Goal: Task Accomplishment & Management: Manage account settings

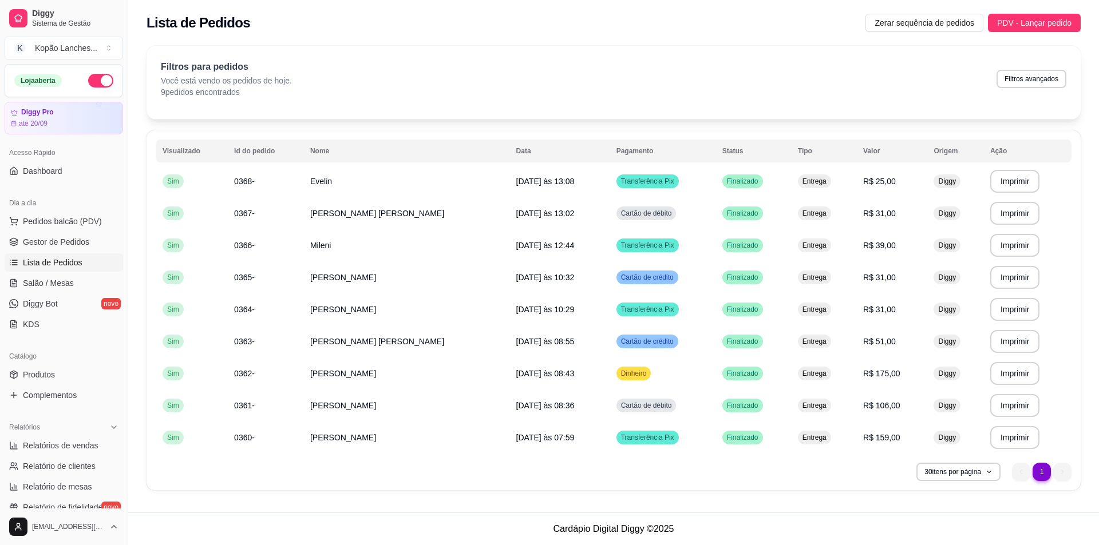
scroll to position [4, 0]
click at [39, 505] on span "Relatório de fidelidade" at bounding box center [63, 503] width 80 height 11
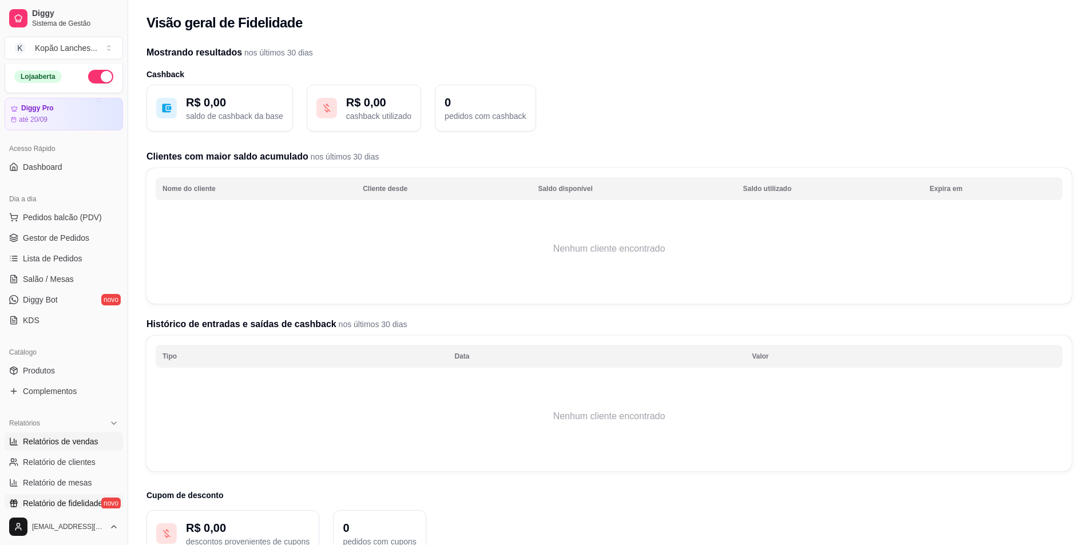
click at [81, 442] on span "Relatórios de vendas" at bounding box center [61, 441] width 76 height 11
select select "ALL"
select select "0"
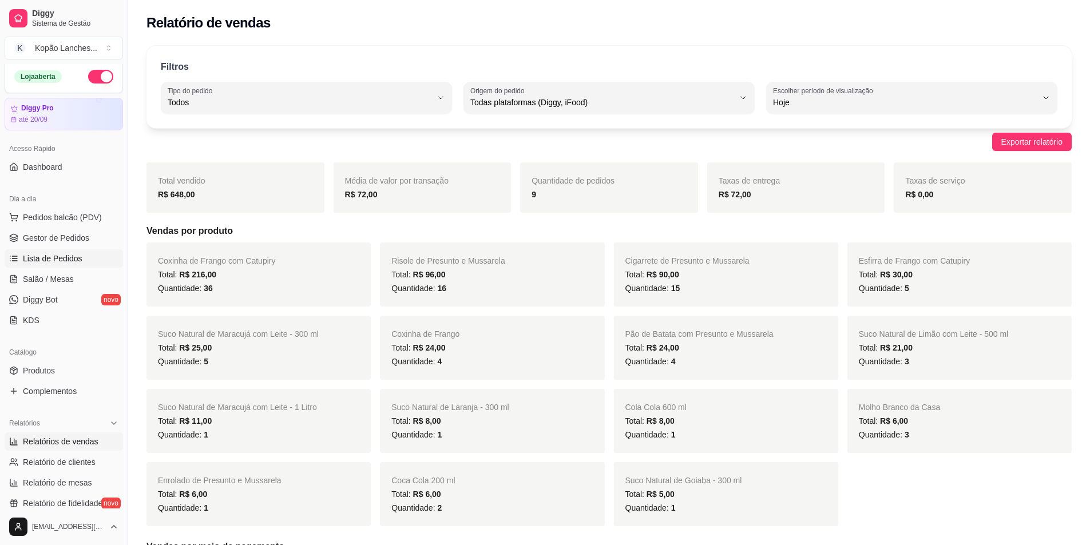
click at [65, 259] on span "Lista de Pedidos" at bounding box center [53, 258] width 60 height 11
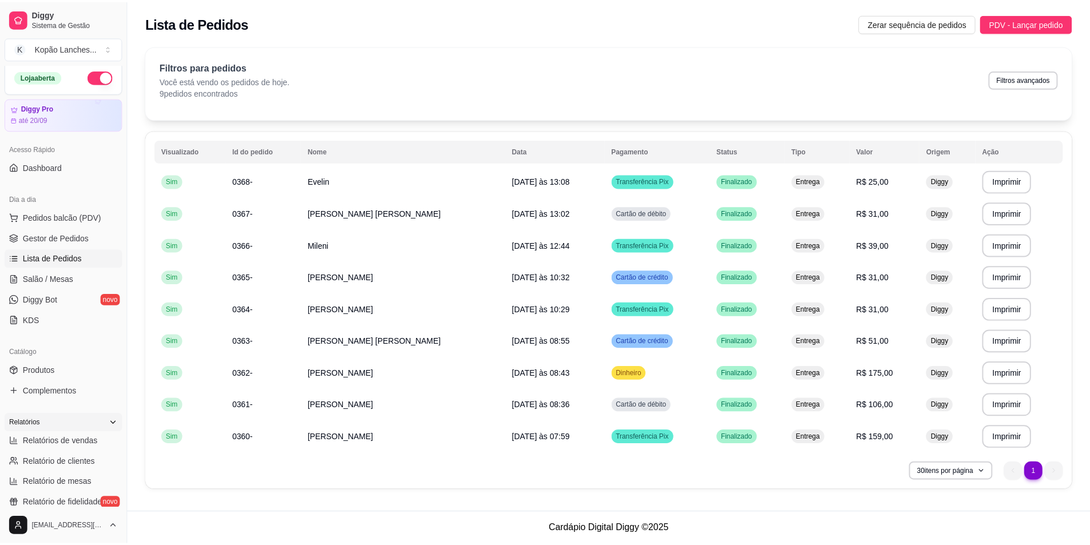
scroll to position [176, 0]
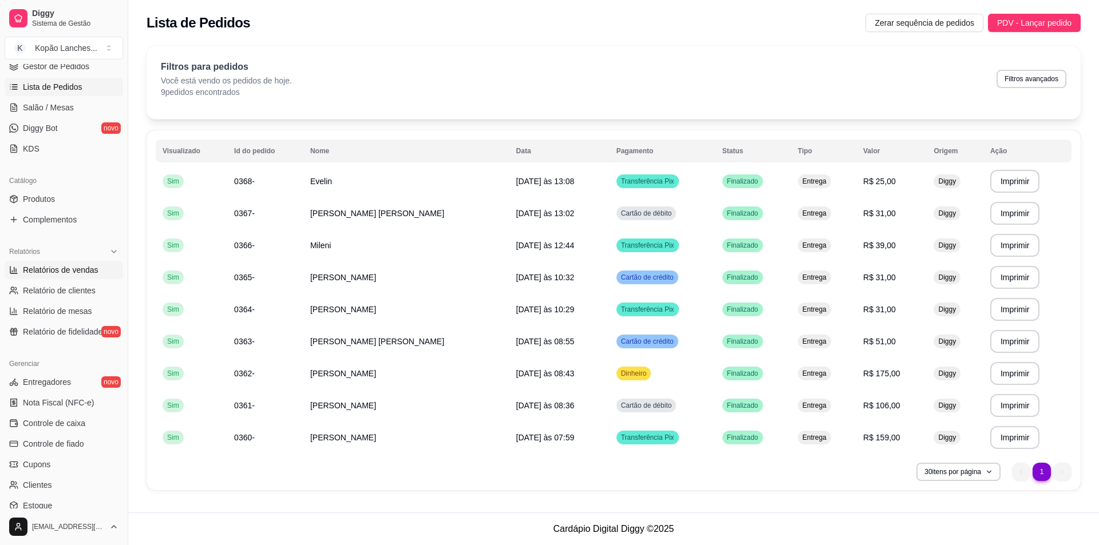
click at [68, 272] on span "Relatórios de vendas" at bounding box center [61, 269] width 76 height 11
select select "ALL"
select select "0"
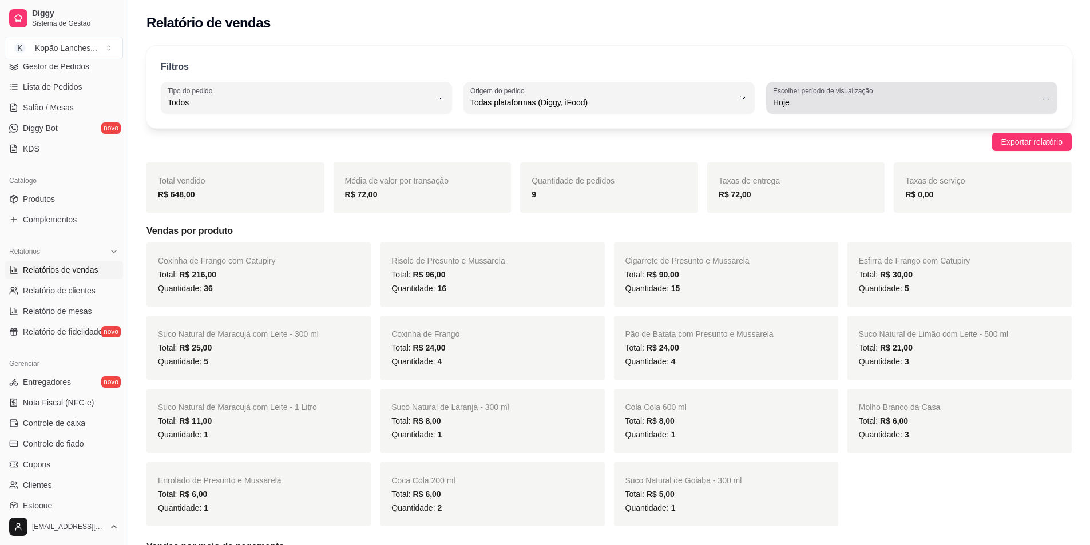
click at [872, 104] on span "Hoje" at bounding box center [905, 102] width 264 height 11
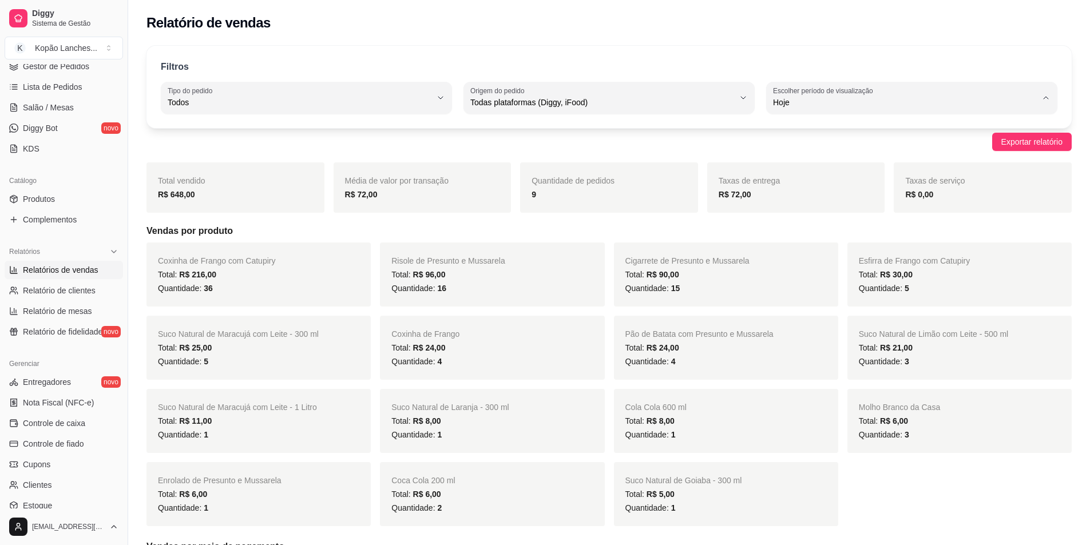
click at [810, 154] on span "Ontem" at bounding box center [906, 148] width 251 height 11
type input "1"
select select "1"
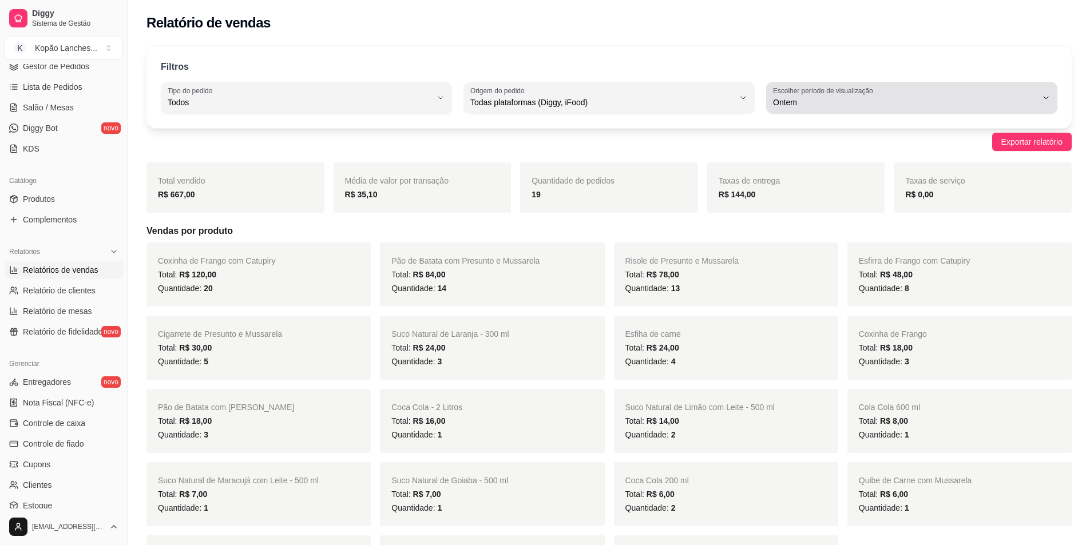
click at [833, 102] on span "Ontem" at bounding box center [905, 102] width 264 height 11
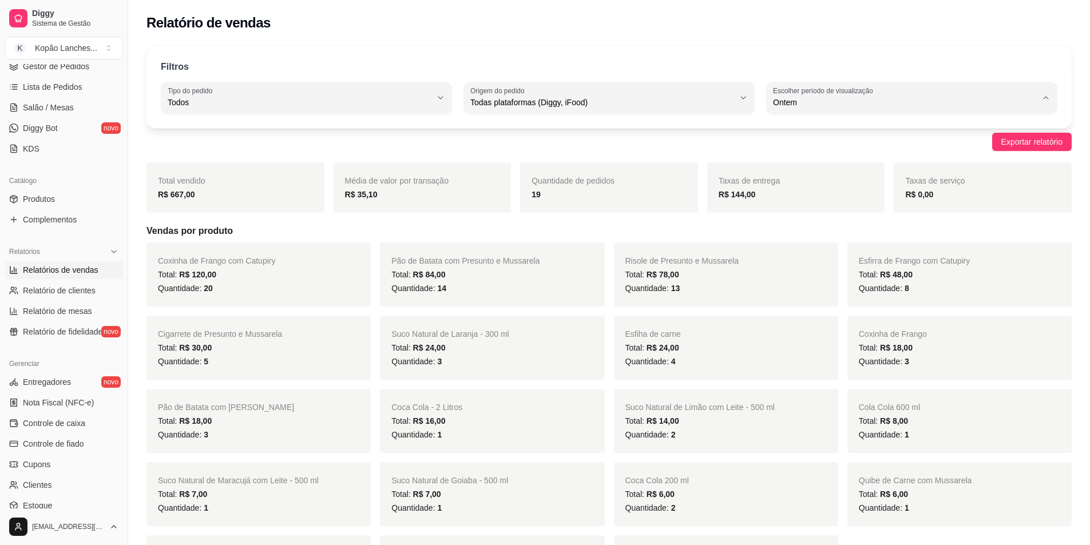
click at [799, 204] on span "30 dias" at bounding box center [906, 204] width 251 height 11
type input "30"
select select "30"
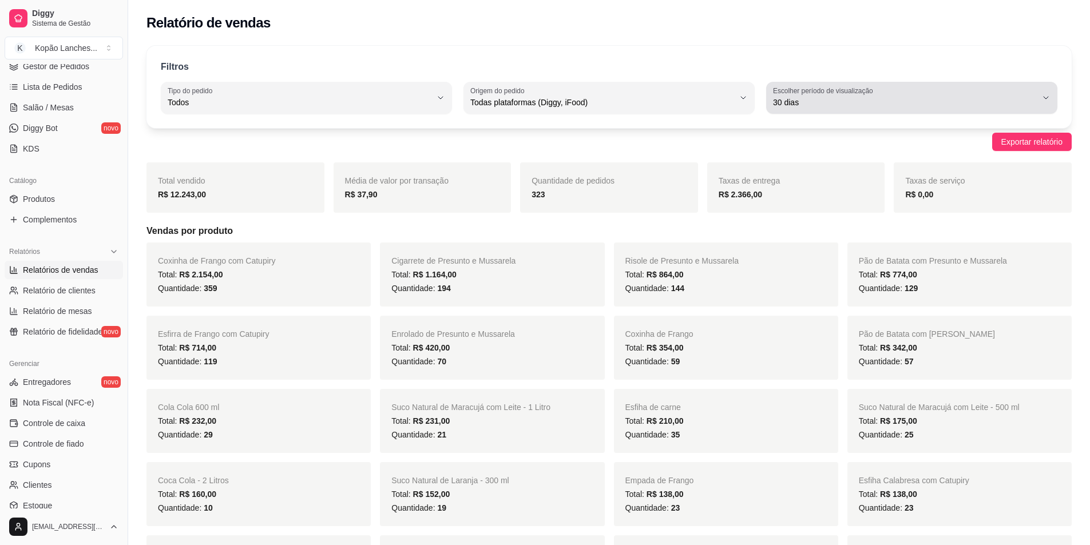
click at [1040, 101] on button "Escolher período de visualização 30 dias" at bounding box center [911, 98] width 291 height 32
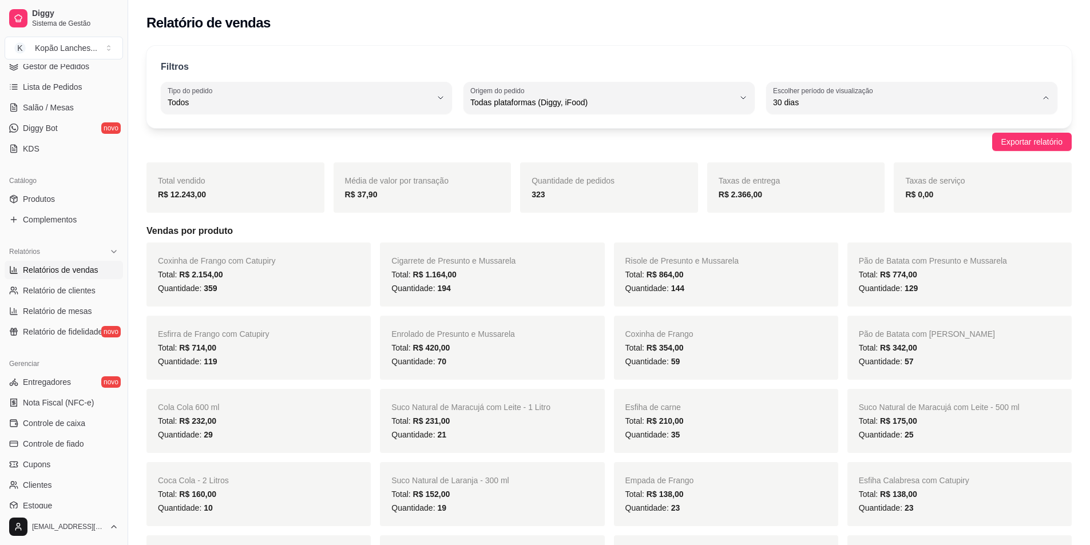
click at [819, 245] on span "Customizado" at bounding box center [906, 241] width 251 height 11
type input "-1"
select select "-1"
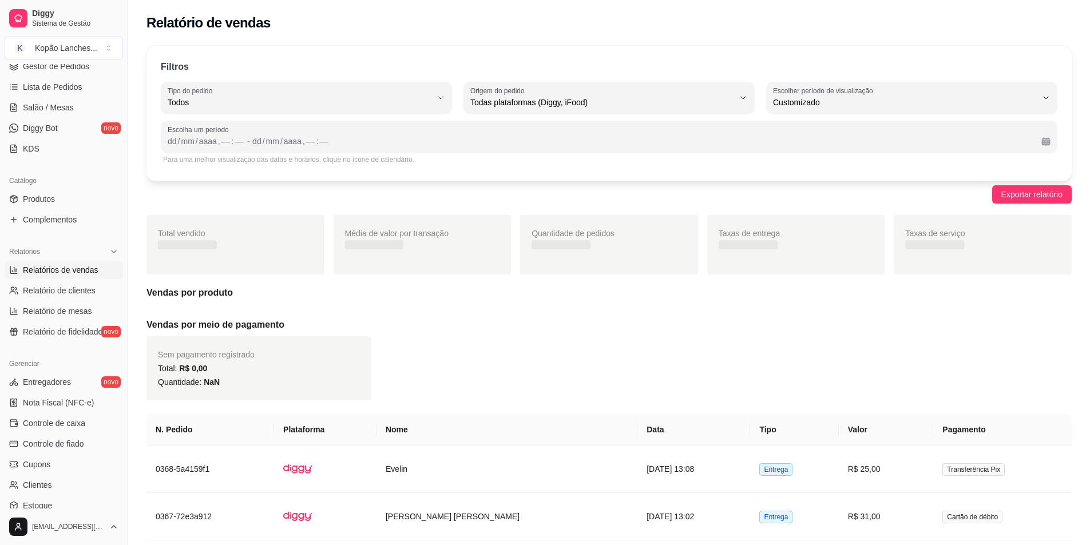
scroll to position [11, 0]
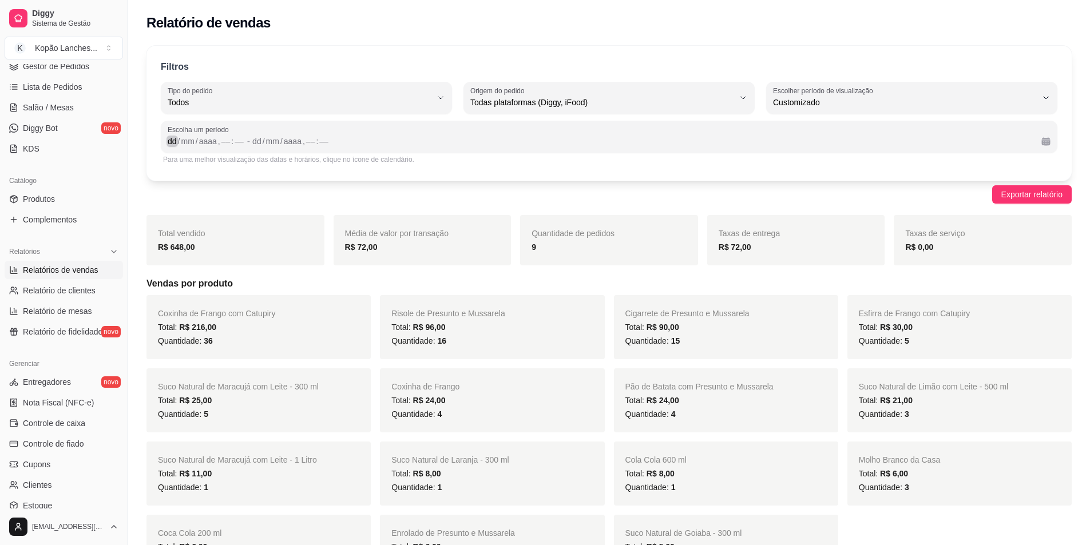
click at [171, 144] on div "dd" at bounding box center [172, 141] width 11 height 11
click at [250, 142] on div "dd" at bounding box center [252, 141] width 11 height 11
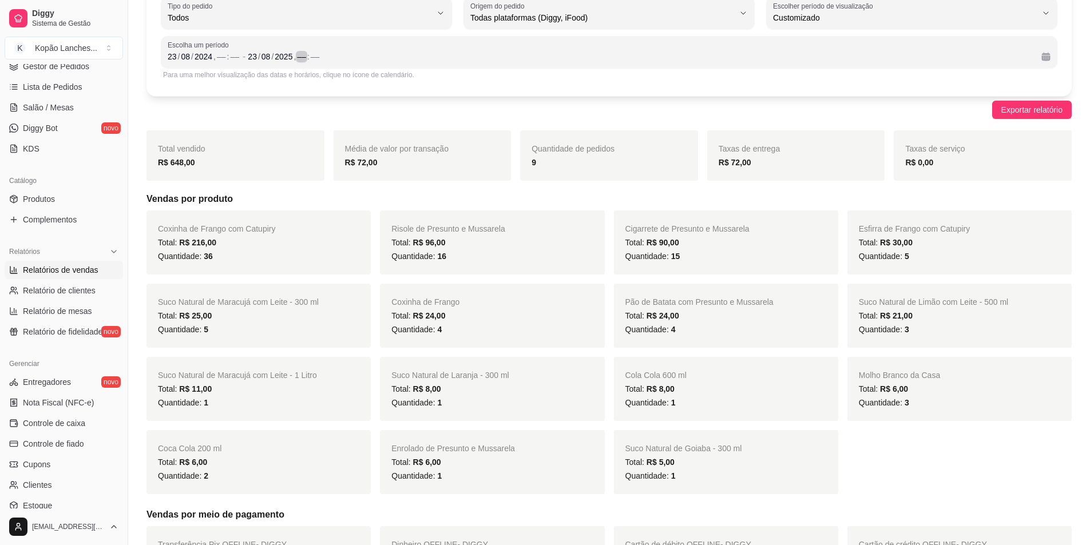
scroll to position [57, 0]
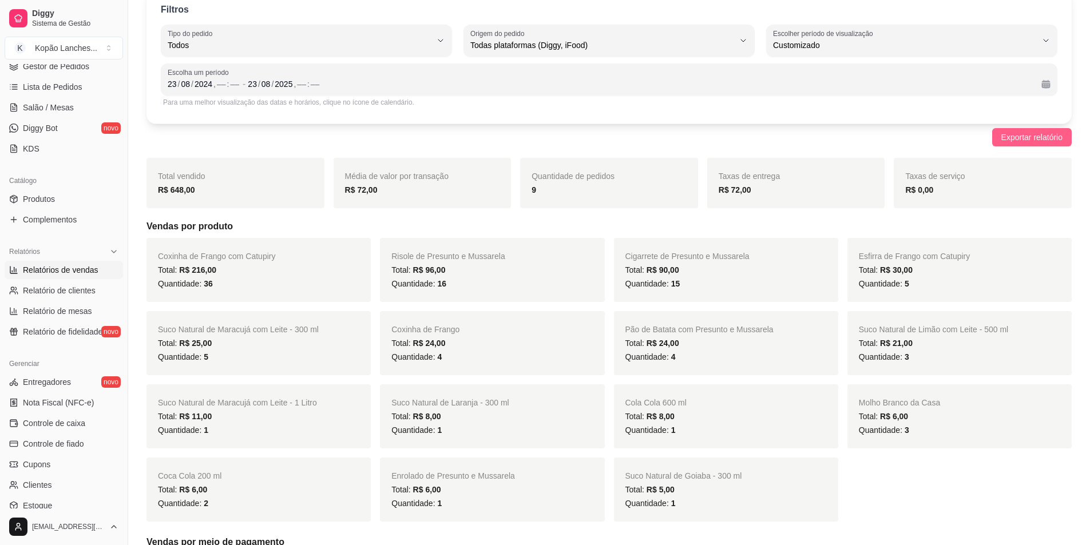
click at [1031, 138] on span "Exportar relatório" at bounding box center [1031, 137] width 61 height 13
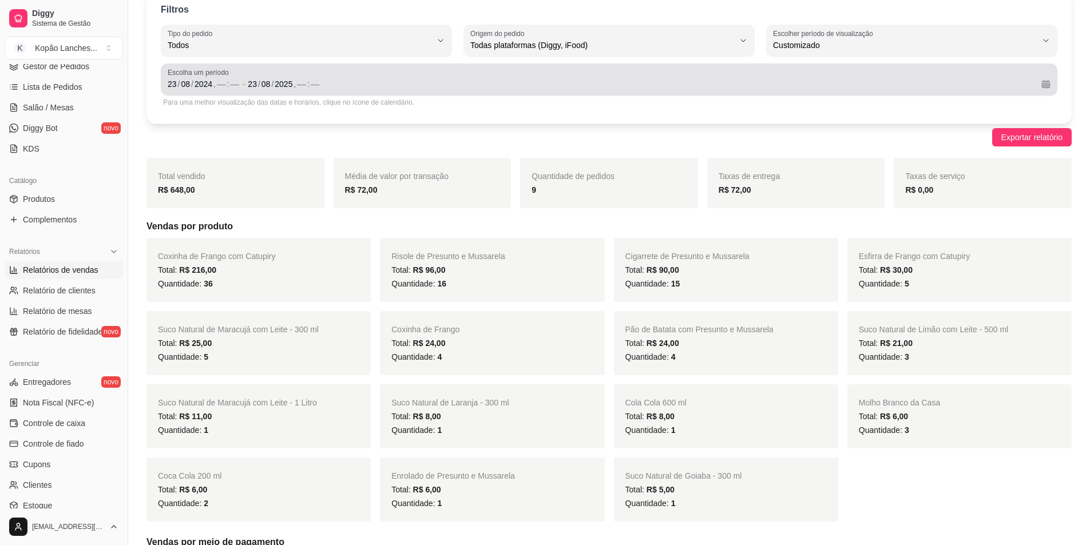
scroll to position [0, 0]
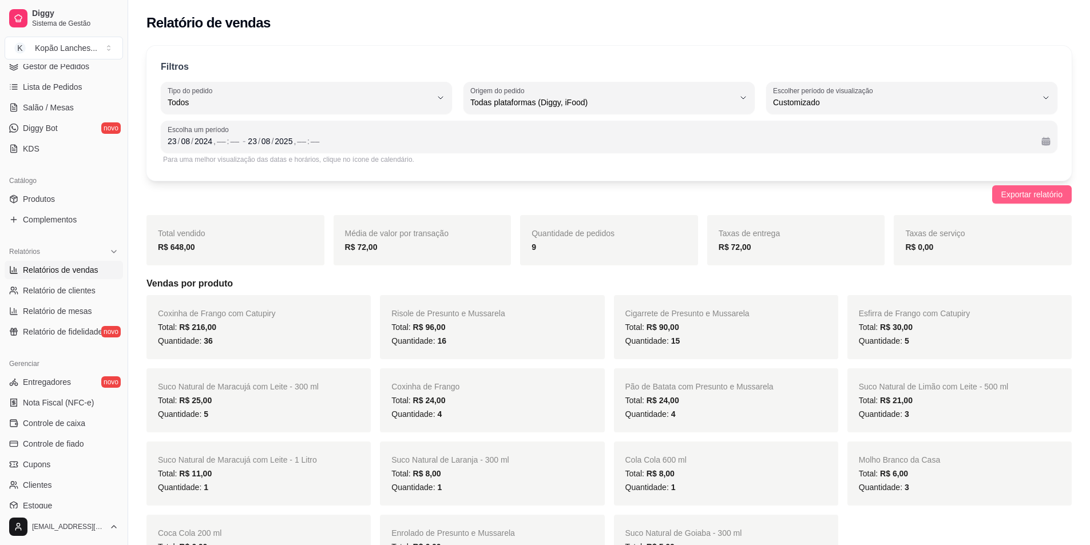
click at [1008, 195] on span "Exportar relatório" at bounding box center [1031, 194] width 61 height 13
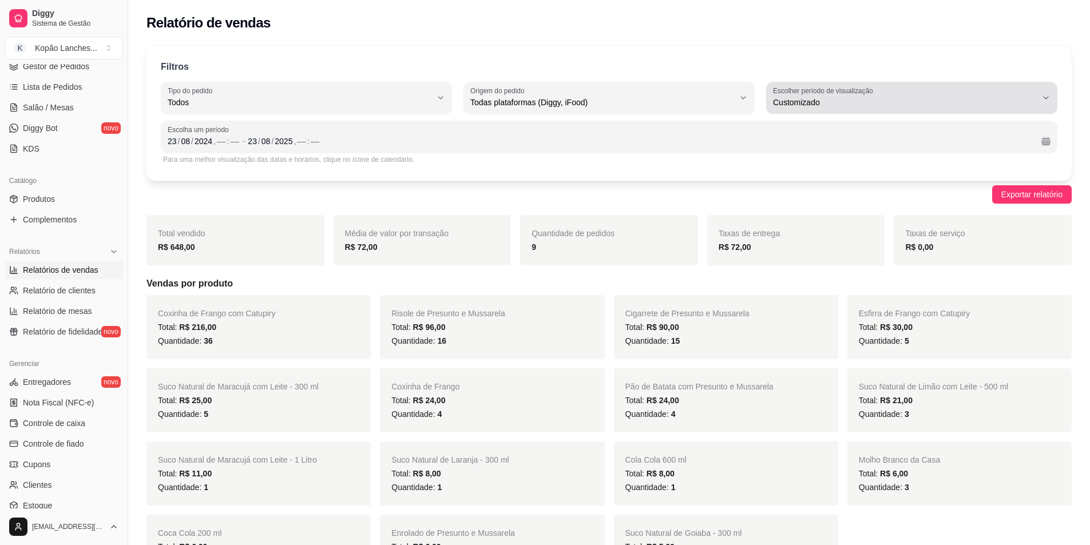
click at [1029, 101] on span "Customizado" at bounding box center [905, 102] width 264 height 11
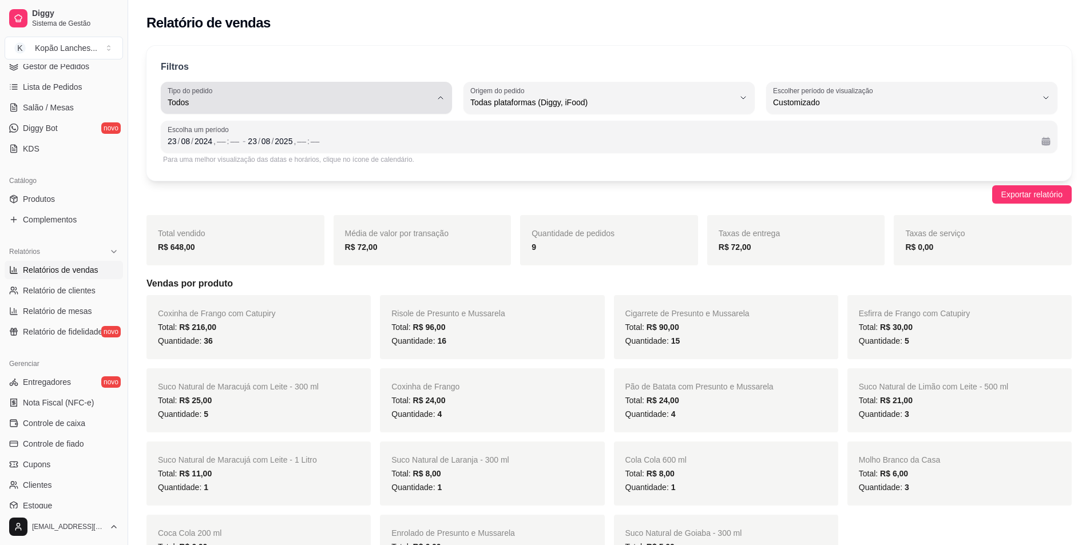
click at [431, 100] on span "Todos" at bounding box center [300, 102] width 264 height 11
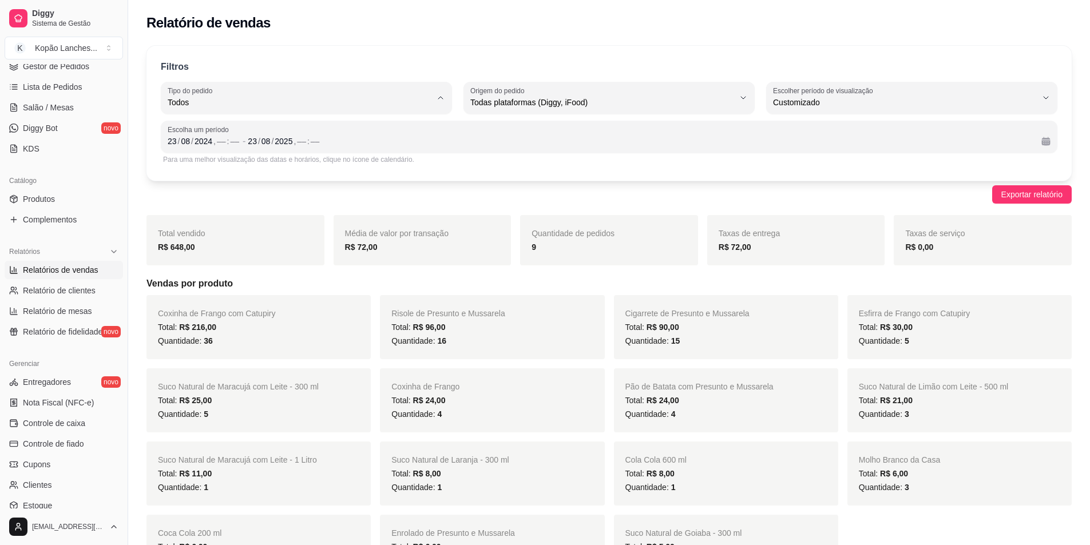
click at [236, 134] on span "Todos" at bounding box center [301, 129] width 251 height 11
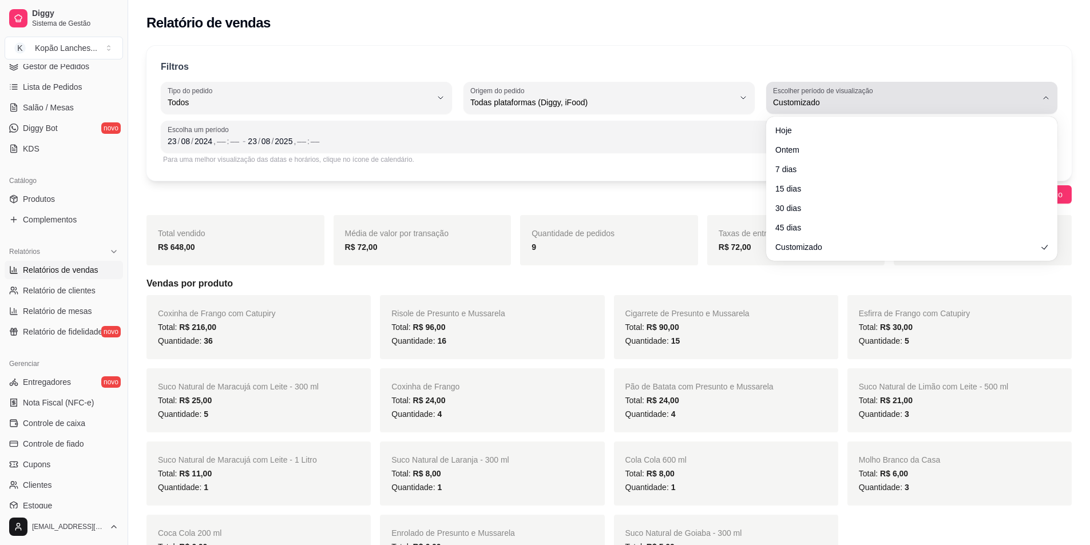
click at [1023, 100] on span "Customizado" at bounding box center [905, 102] width 264 height 11
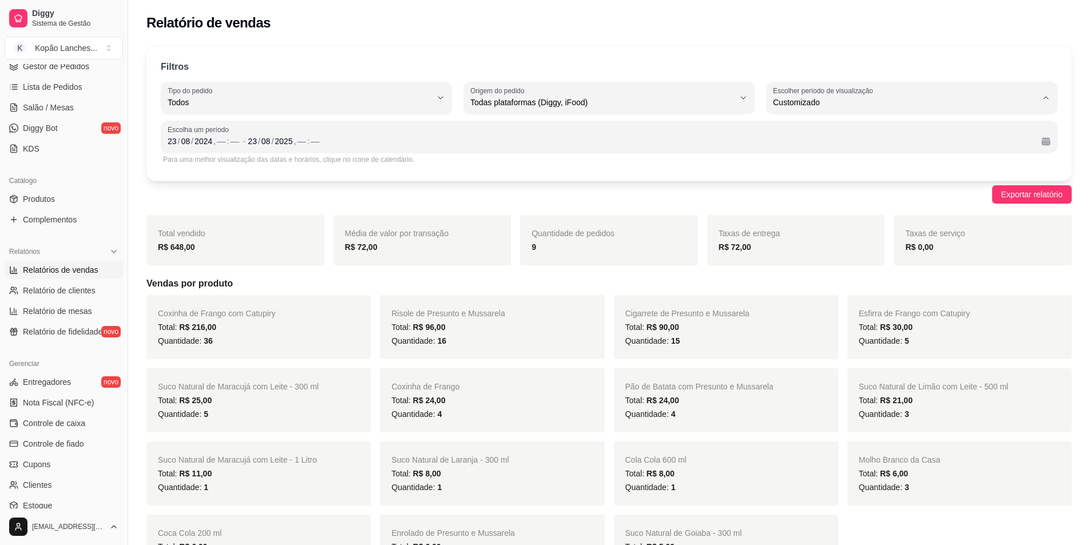
click at [803, 228] on span "45 dias" at bounding box center [906, 223] width 251 height 11
type input "45"
select select "45"
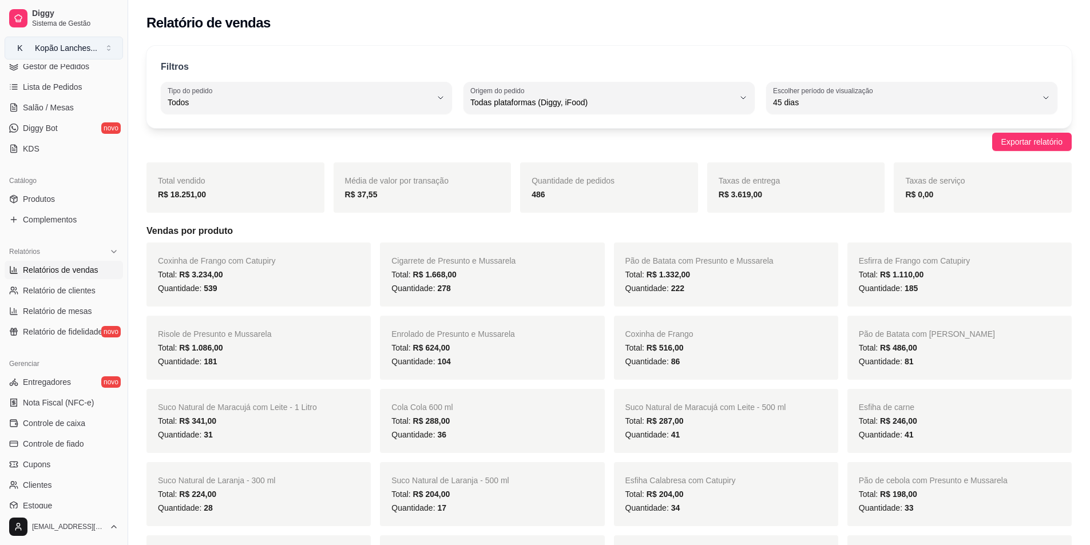
click at [76, 43] on div "Kopão Lanches ..." at bounding box center [66, 47] width 62 height 11
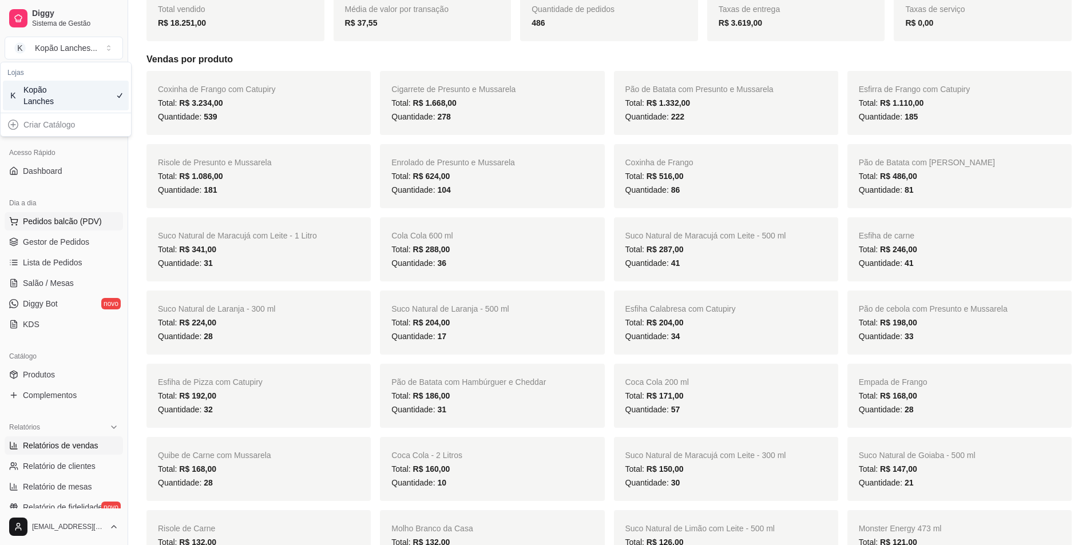
click at [62, 220] on span "Pedidos balcão (PDV)" at bounding box center [62, 221] width 79 height 11
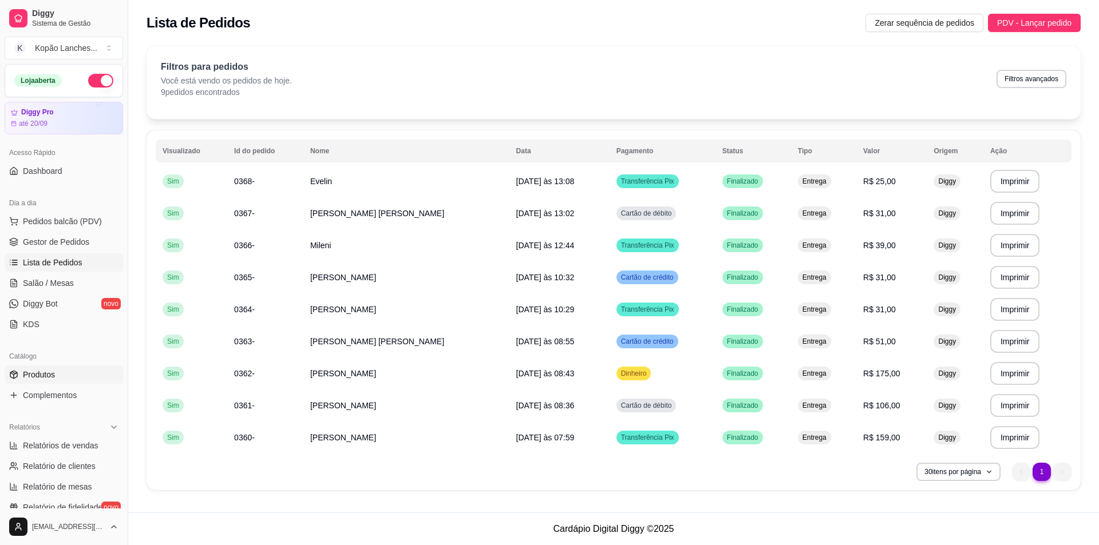
click at [48, 374] on span "Produtos" at bounding box center [39, 374] width 32 height 11
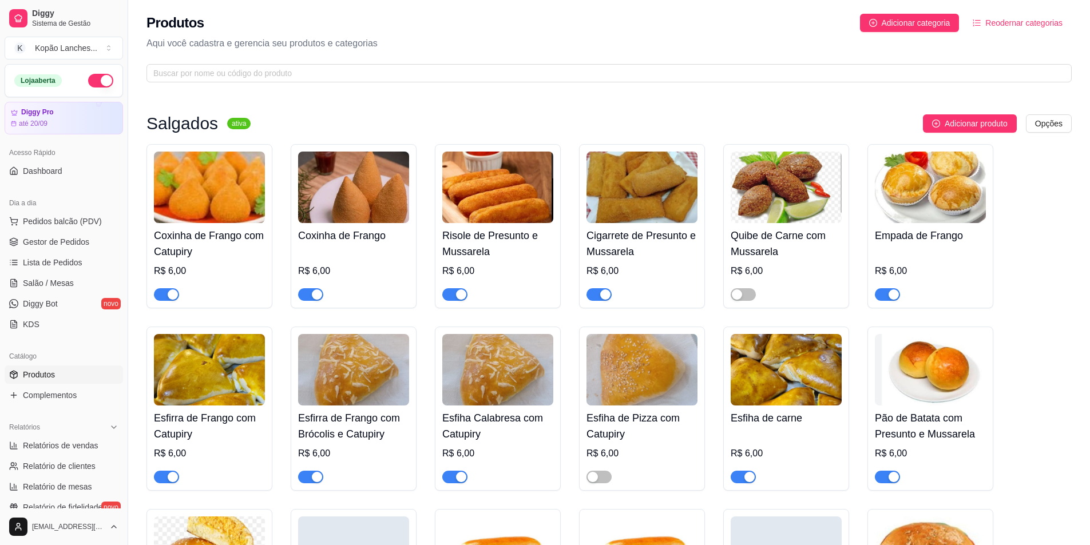
click at [885, 296] on span "button" at bounding box center [887, 294] width 25 height 13
click at [599, 479] on button "button" at bounding box center [598, 477] width 25 height 13
click at [312, 479] on div "button" at bounding box center [317, 477] width 10 height 10
click at [451, 477] on span "button" at bounding box center [454, 477] width 25 height 13
click at [278, 532] on div "Coxinha de Frango com Catupiry R$ 6,00 Coxinha de Frango R$ 6,00 Risole de Pres…" at bounding box center [608, 492] width 925 height 696
